Goal: Navigation & Orientation: Find specific page/section

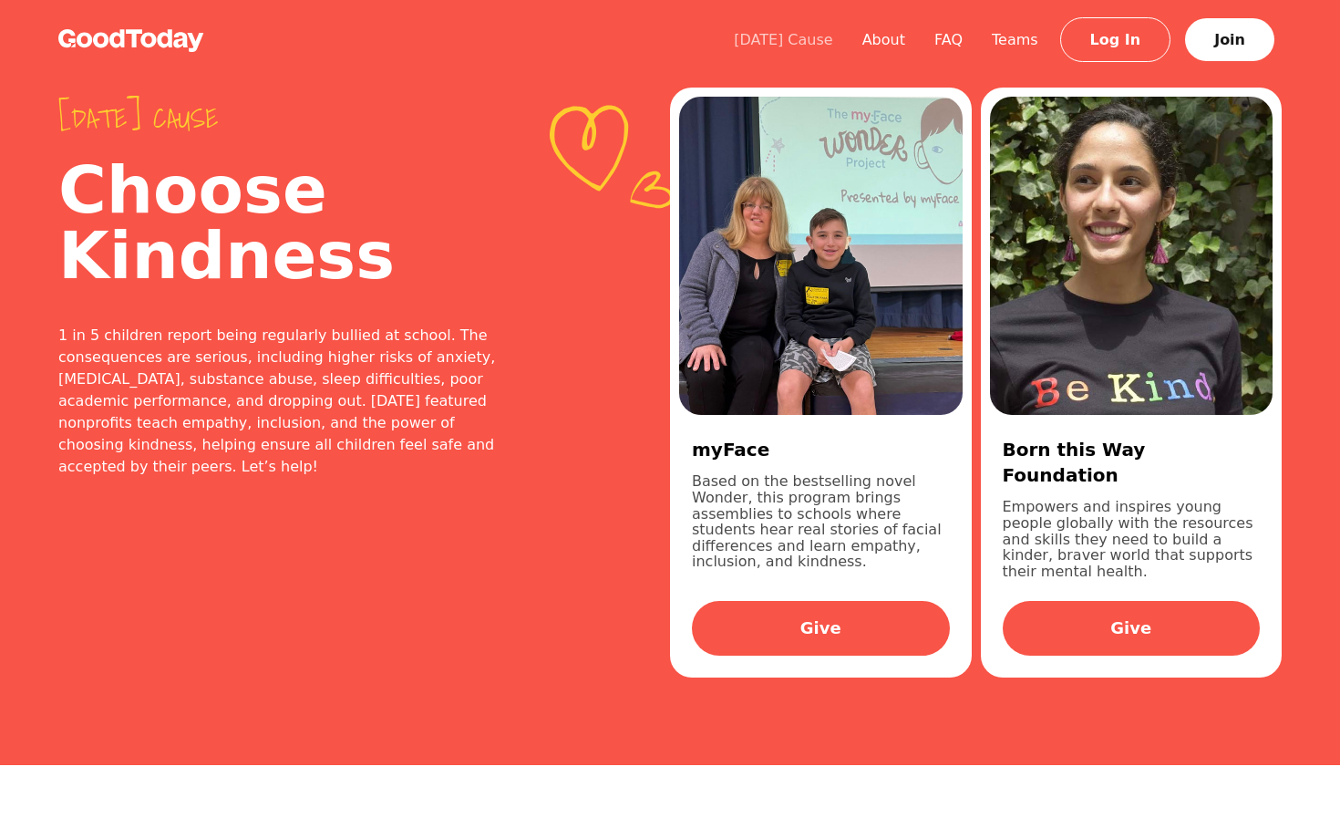
click at [822, 43] on link "[DATE] Cause" at bounding box center [783, 39] width 129 height 17
click at [898, 38] on link "About" at bounding box center [884, 39] width 72 height 17
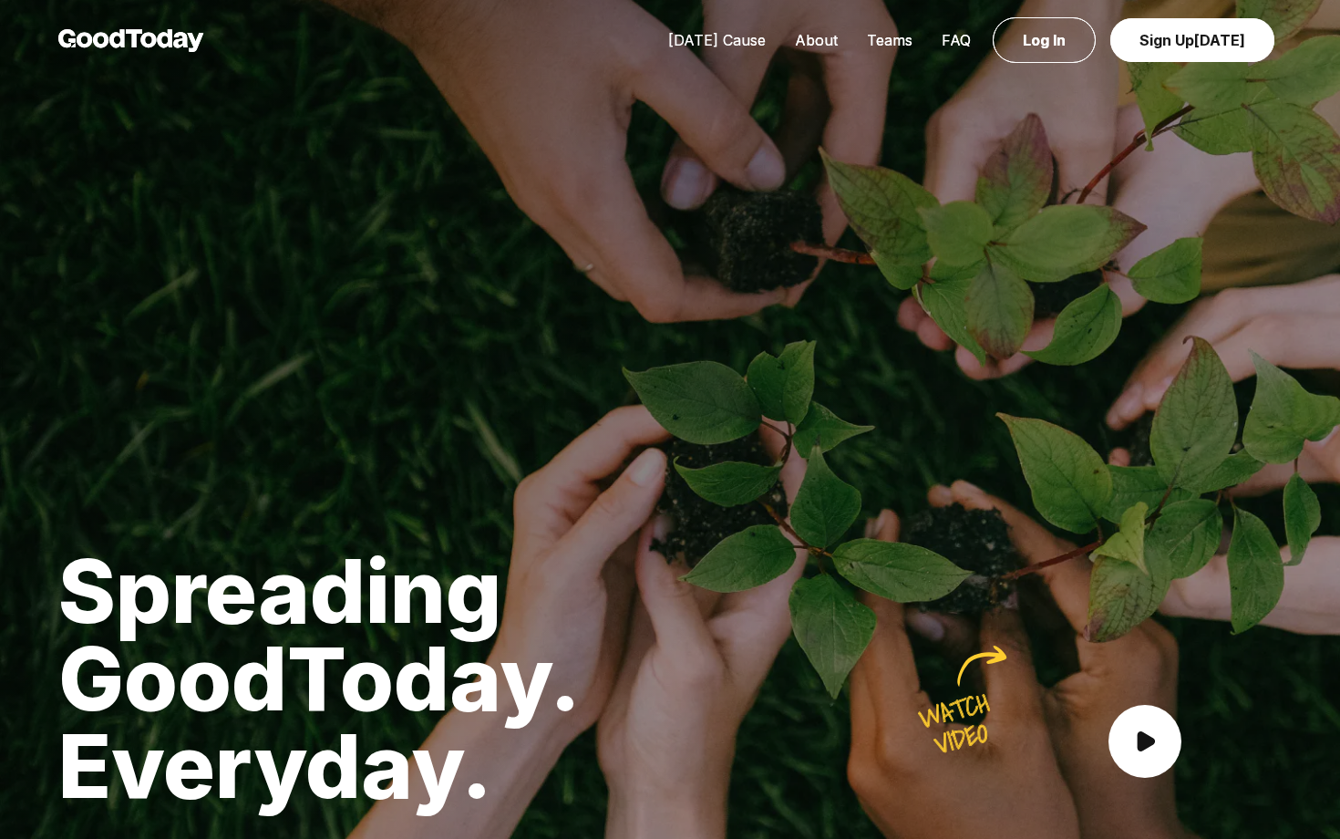
click at [700, 35] on link "[DATE] Cause" at bounding box center [717, 40] width 127 height 18
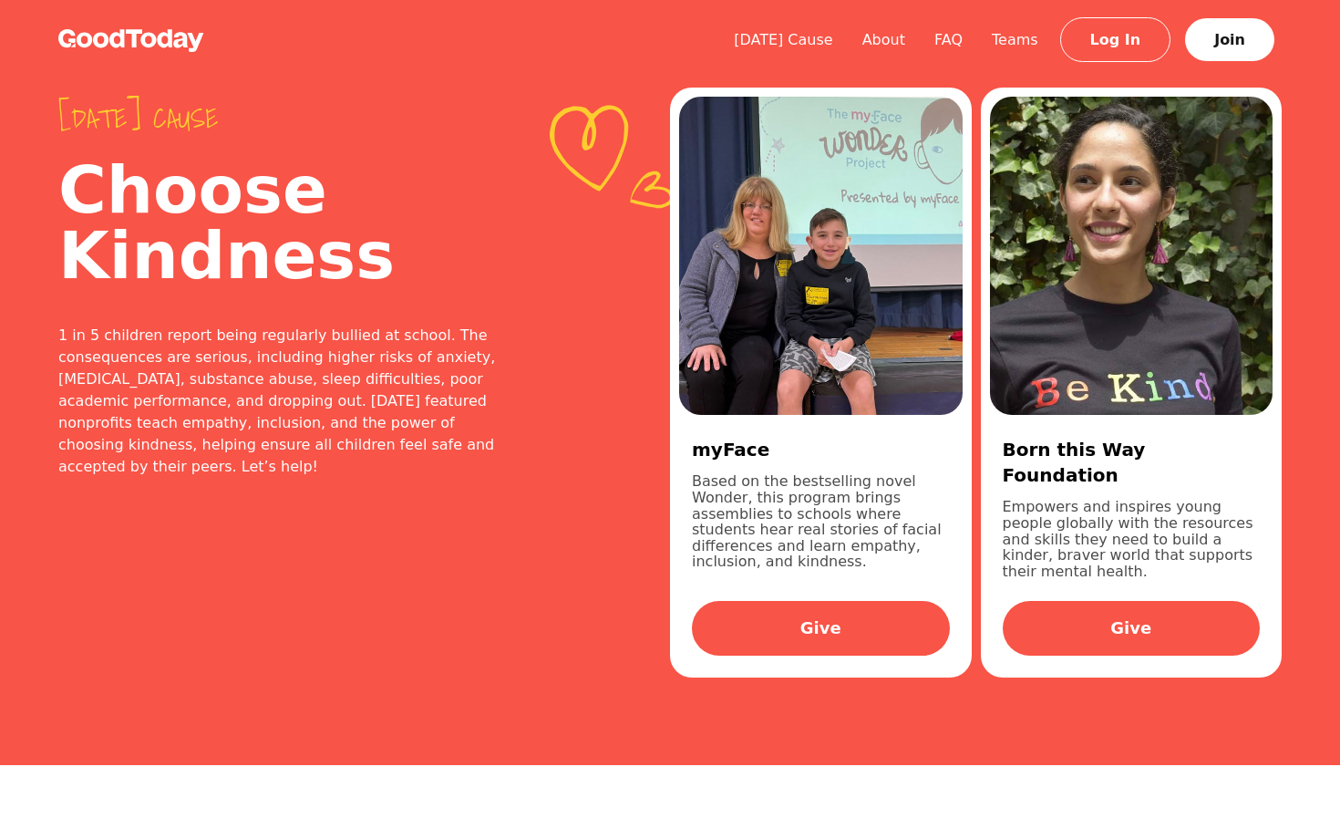
click at [408, 681] on div "[DATE] cause Choose Kindness 1 in 5 children report being regularly bullied at …" at bounding box center [364, 382] width 612 height 648
